Goal: Go to known website: Access a specific website the user already knows

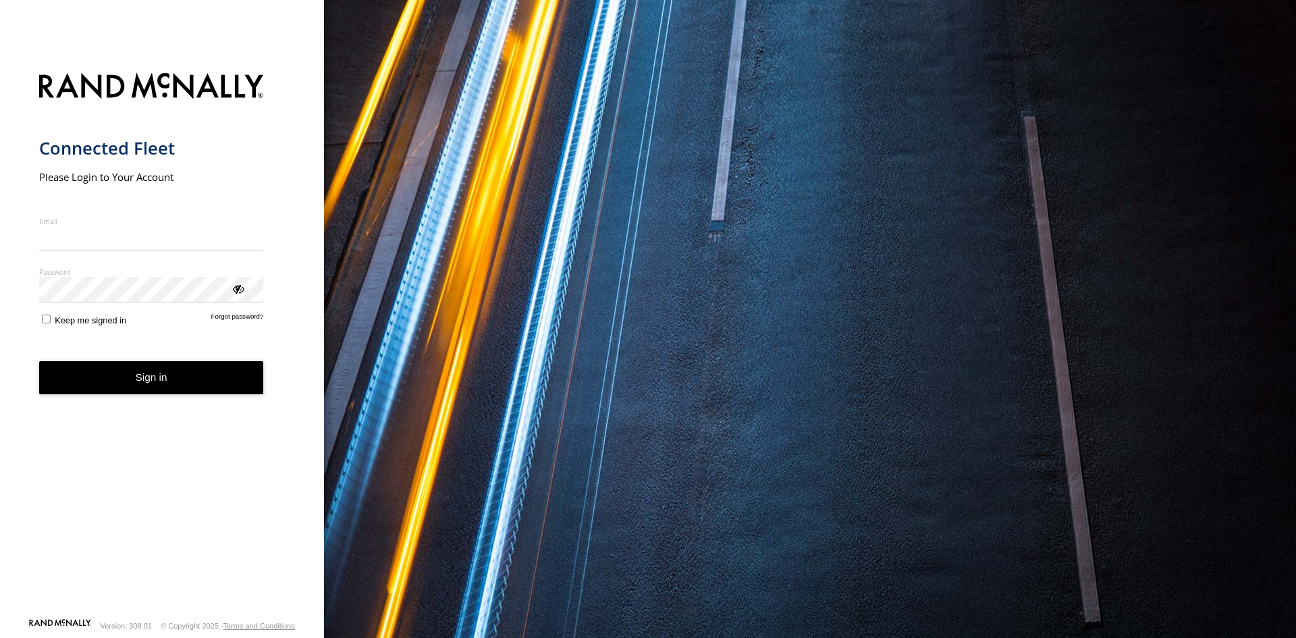
type input "**********"
click at [152, 400] on form "**********" at bounding box center [162, 341] width 246 height 553
click at [153, 372] on button "Sign in" at bounding box center [151, 377] width 225 height 33
